Goal: Contribute content: Add original content to the website for others to see

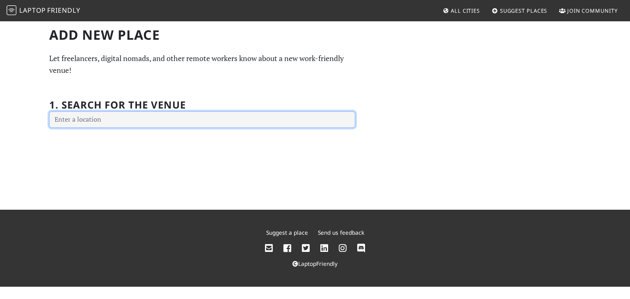
click at [221, 120] on input "text" at bounding box center [202, 120] width 306 height 16
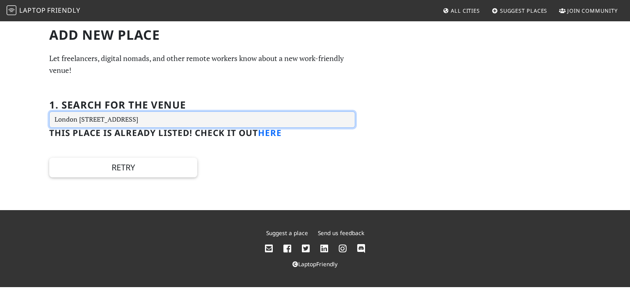
type input "London [STREET_ADDRESS]"
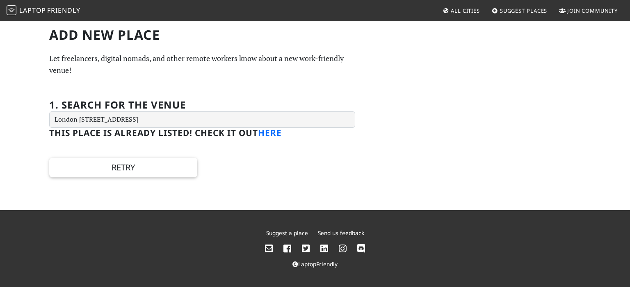
click at [270, 137] on link "here" at bounding box center [270, 132] width 24 height 11
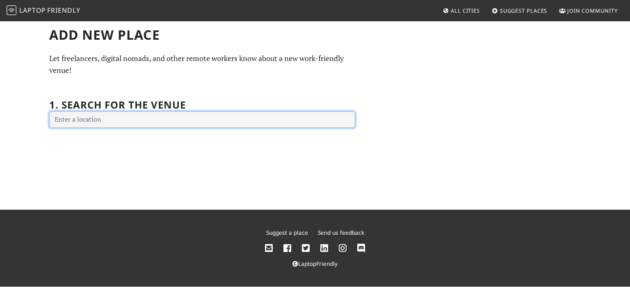
click at [160, 123] on input "text" at bounding box center [202, 120] width 306 height 16
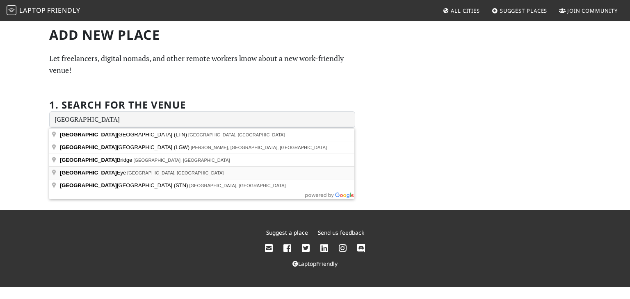
type input "London Eye, London, UK"
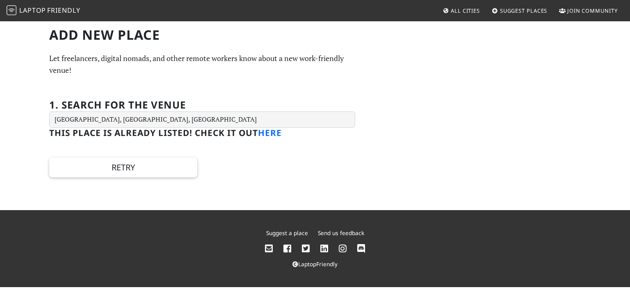
click at [273, 134] on link "here" at bounding box center [270, 132] width 24 height 11
